Goal: Obtain resource: Obtain resource

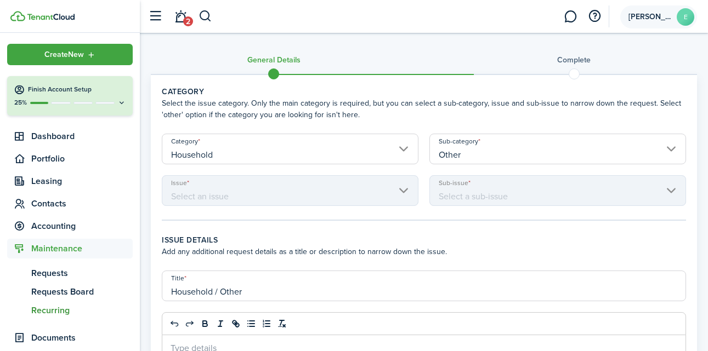
click at [679, 18] on avatar-text "E" at bounding box center [686, 17] width 18 height 18
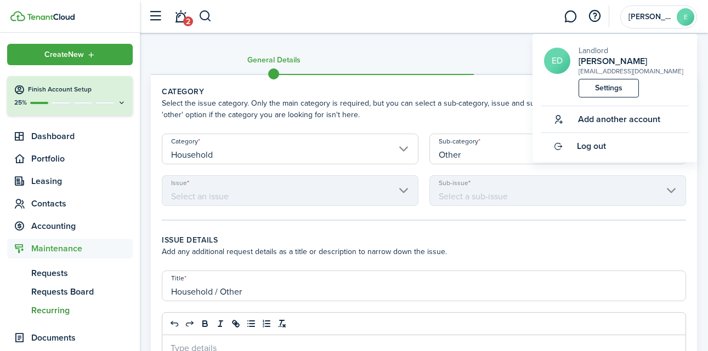
click at [495, 14] on header-wrapper "2 [PERSON_NAME]" at bounding box center [420, 16] width 554 height 33
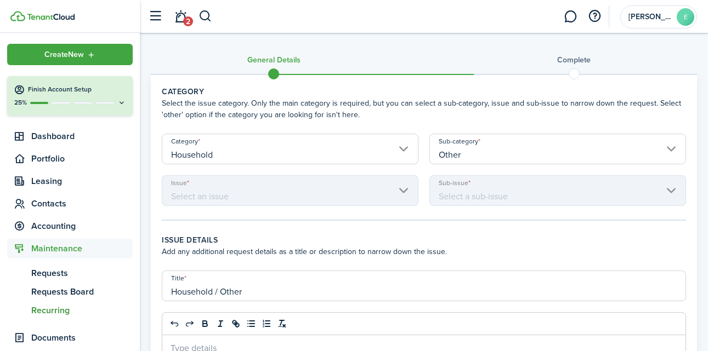
click at [181, 20] on link "2" at bounding box center [180, 17] width 21 height 28
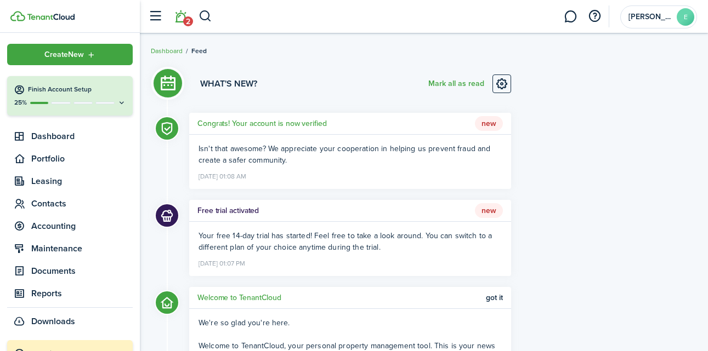
click at [160, 18] on button "button" at bounding box center [155, 16] width 21 height 21
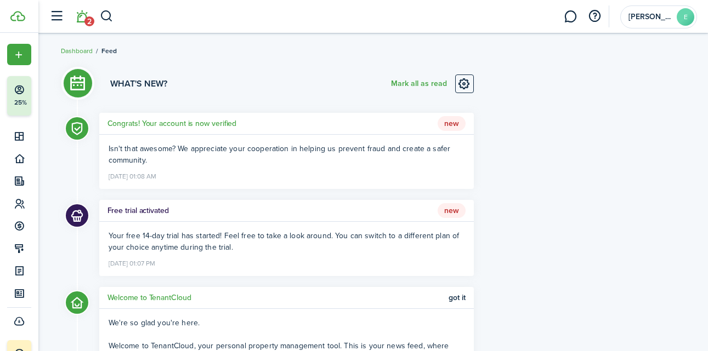
click at [56, 19] on button "button" at bounding box center [56, 16] width 21 height 21
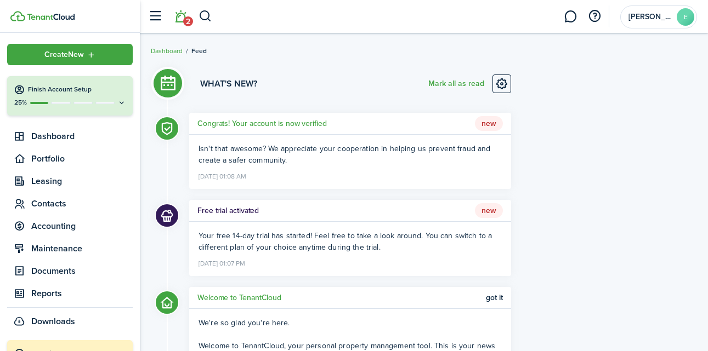
click at [211, 15] on button "button" at bounding box center [205, 16] width 14 height 19
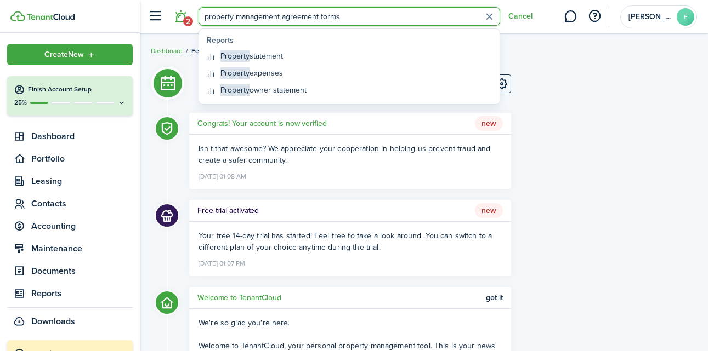
type input "property management agreement forms"
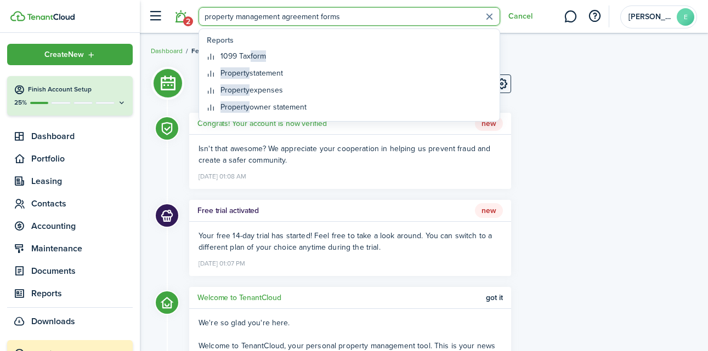
click at [549, 95] on div "What's new? [PERSON_NAME] all as read Congrats! Your account is now verified Ne…" at bounding box center [423, 304] width 557 height 493
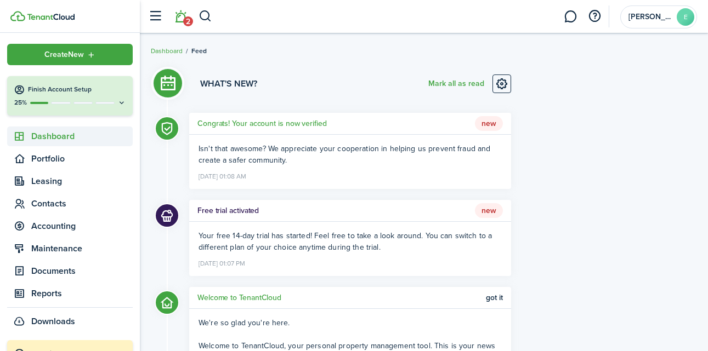
click at [75, 137] on span "Dashboard" at bounding box center [81, 136] width 101 height 13
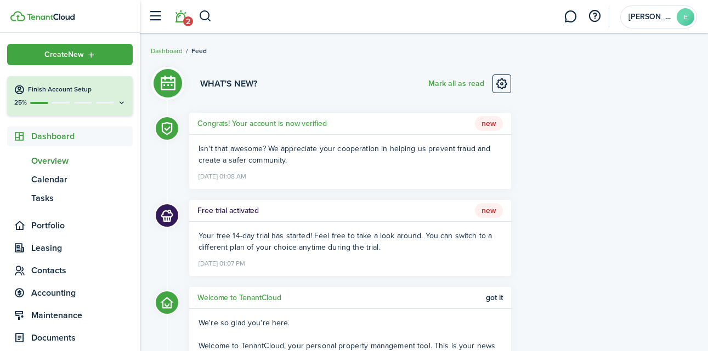
click at [61, 160] on span "Overview" at bounding box center [81, 161] width 101 height 13
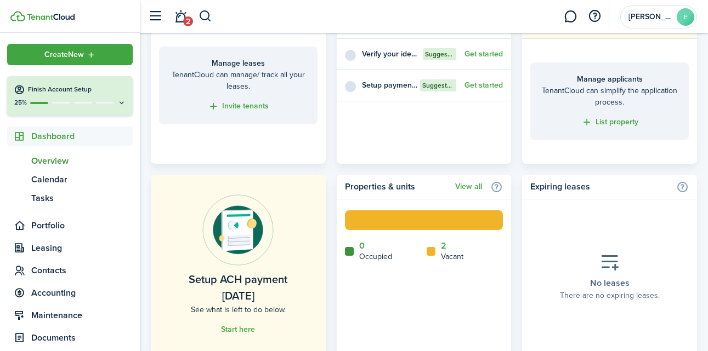
scroll to position [533, 0]
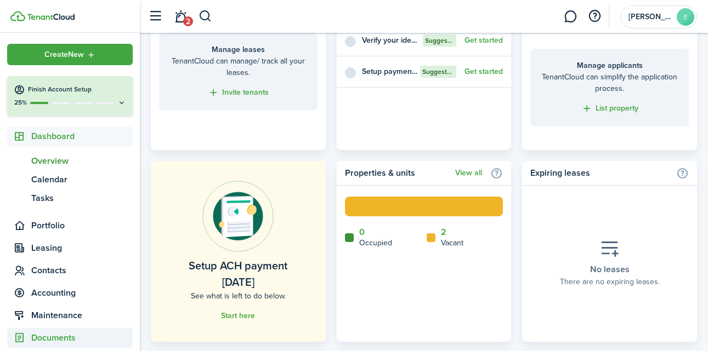
click at [60, 336] on span "Documents" at bounding box center [81, 338] width 101 height 13
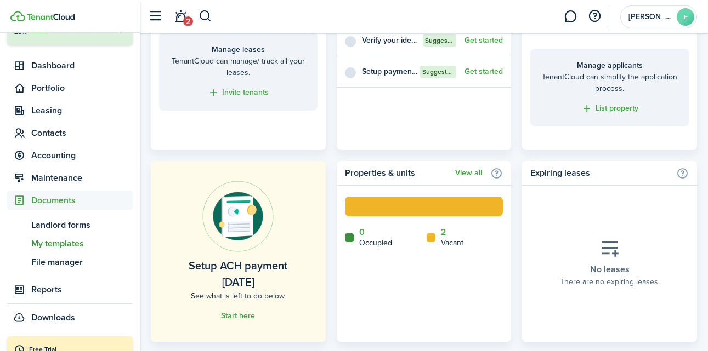
scroll to position [77, 0]
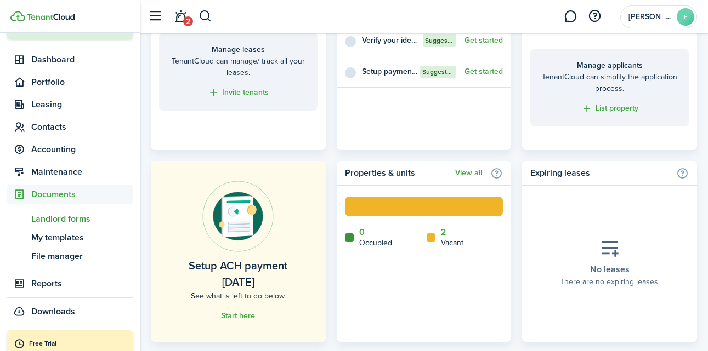
click at [75, 219] on span "Landlord forms" at bounding box center [81, 219] width 101 height 13
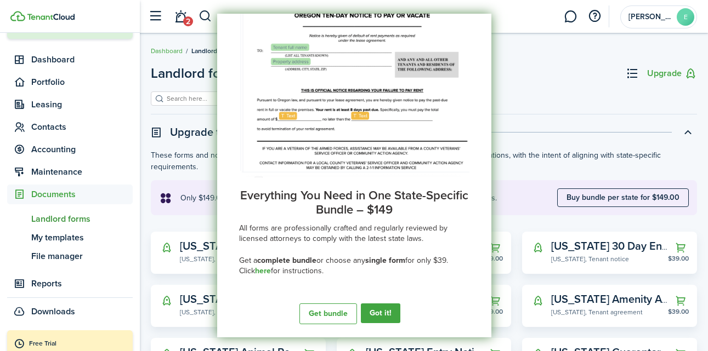
scroll to position [39, 0]
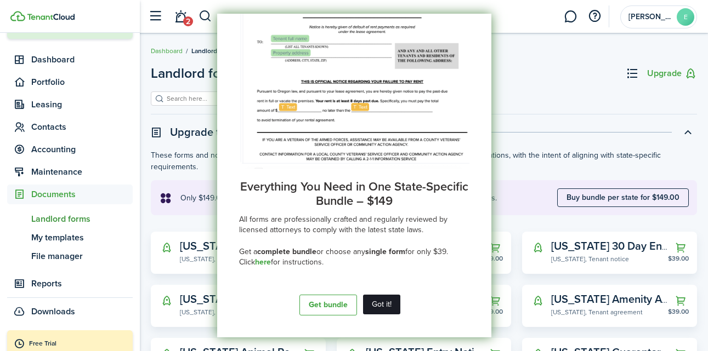
click at [385, 307] on button "Got it!" at bounding box center [381, 305] width 37 height 20
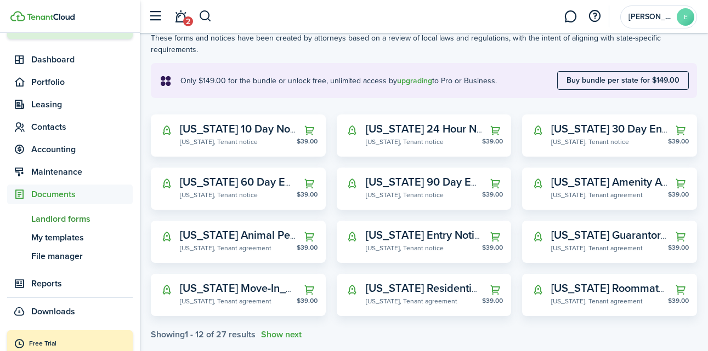
scroll to position [115, 0]
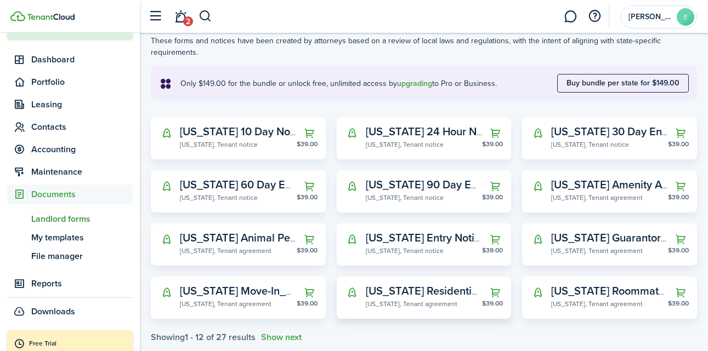
click at [404, 297] on widget-stats-description "[US_STATE] Residential Lease Agreement" at bounding box center [467, 291] width 203 height 16
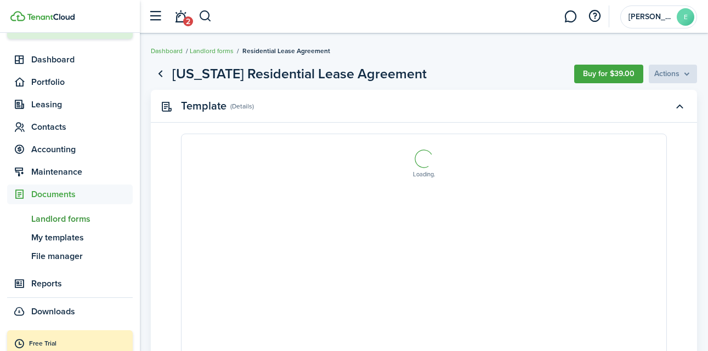
select select "fit"
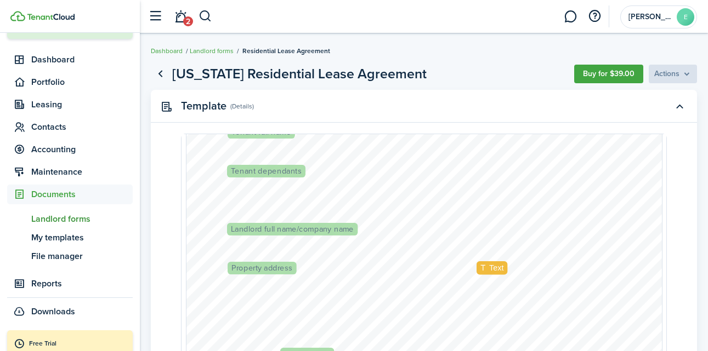
scroll to position [246, 0]
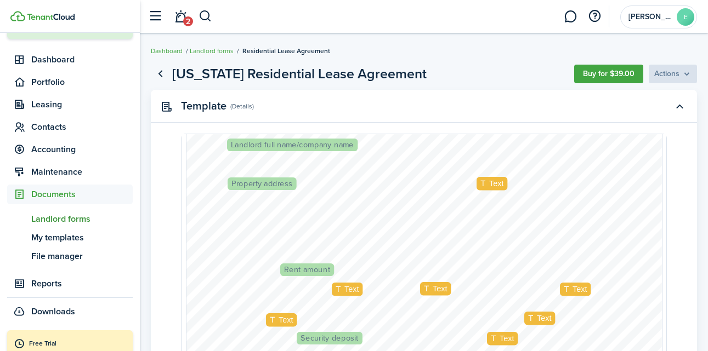
click at [158, 70] on link "Go back" at bounding box center [160, 74] width 19 height 19
